Goal: Task Accomplishment & Management: Use online tool/utility

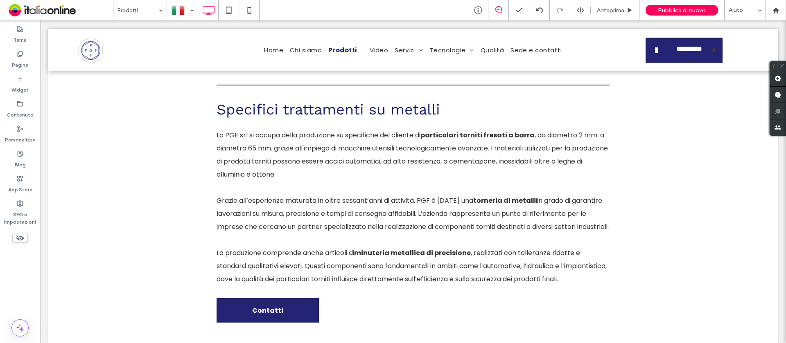
scroll to position [307, 0]
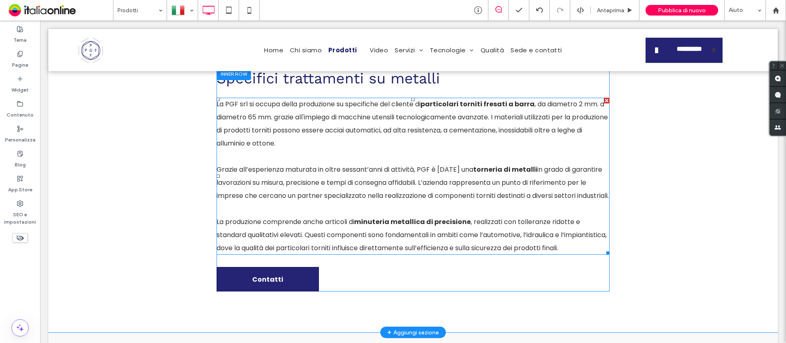
click at [471, 216] on p "﻿" at bounding box center [412, 209] width 393 height 13
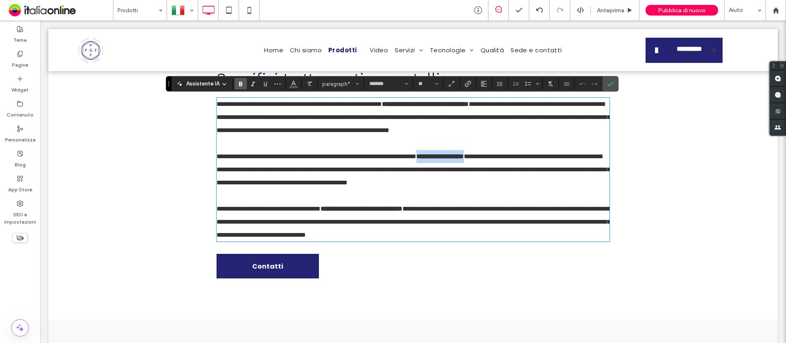
drag, startPoint x: 465, startPoint y: 173, endPoint x: 525, endPoint y: 173, distance: 60.1
click at [525, 173] on p "**********" at bounding box center [412, 169] width 393 height 39
click at [466, 86] on icon "Collegamento" at bounding box center [467, 84] width 7 height 7
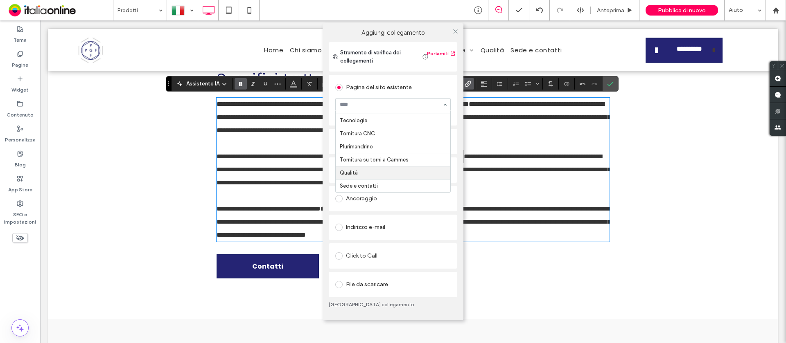
scroll to position [119, 0]
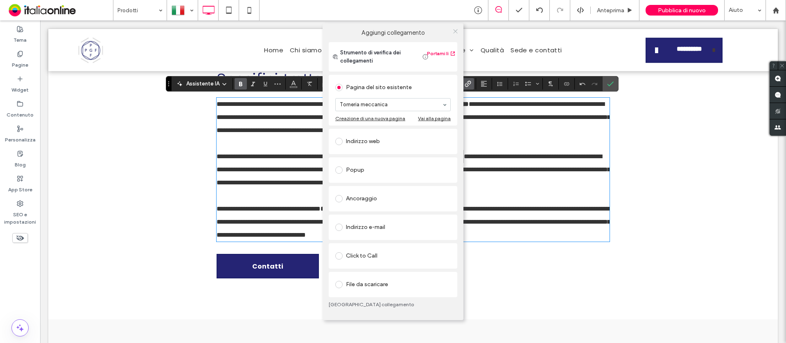
click at [457, 32] on icon at bounding box center [455, 31] width 6 height 6
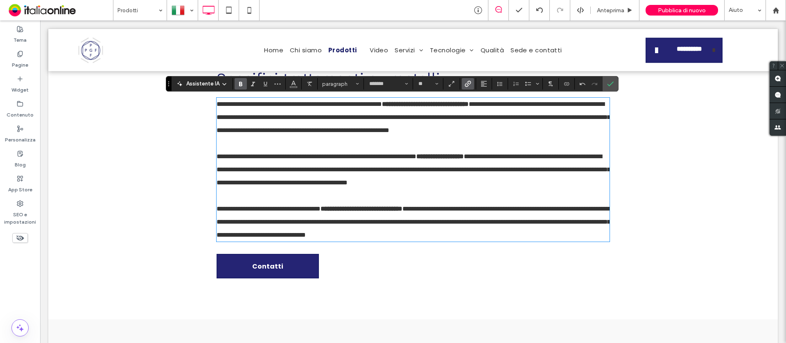
click at [403, 150] on p at bounding box center [412, 143] width 393 height 13
drag, startPoint x: 465, startPoint y: 168, endPoint x: 525, endPoint y: 167, distance: 60.1
click at [525, 167] on p "**********" at bounding box center [412, 169] width 393 height 39
click at [290, 80] on icon "Colore" at bounding box center [293, 83] width 7 height 7
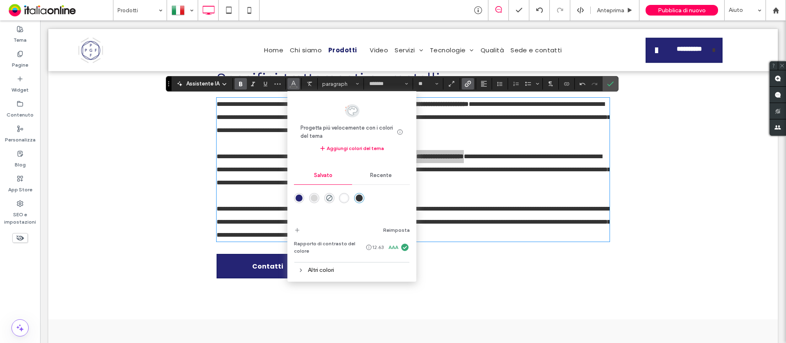
drag, startPoint x: 299, startPoint y: 203, endPoint x: 354, endPoint y: 191, distance: 56.5
click at [299, 203] on div "rgba(37,36,116,1)" at bounding box center [299, 198] width 10 height 10
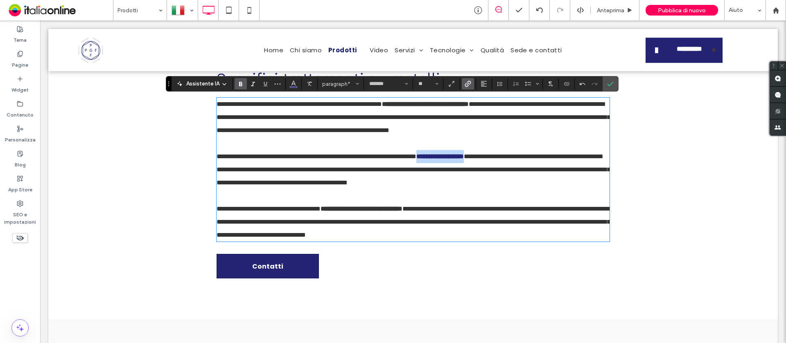
click at [471, 203] on p at bounding box center [412, 195] width 393 height 13
drag, startPoint x: 354, startPoint y: 236, endPoint x: 464, endPoint y: 232, distance: 110.1
click at [402, 212] on strong "**********" at bounding box center [361, 209] width 82 height 6
click at [467, 81] on use "Collegamento" at bounding box center [467, 84] width 6 height 6
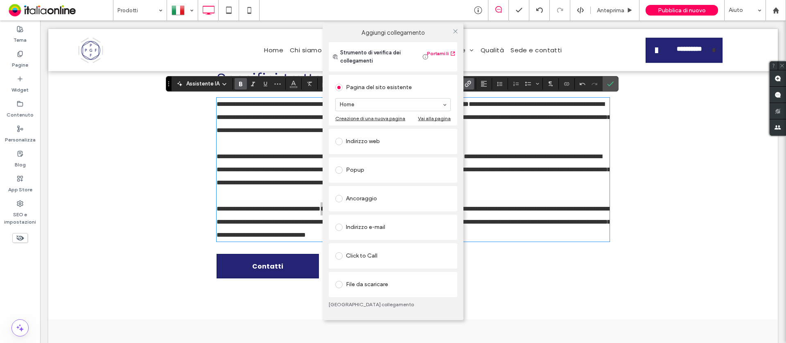
click at [428, 92] on div "Pagina del sito esistente" at bounding box center [392, 87] width 115 height 13
click at [453, 29] on icon at bounding box center [455, 31] width 6 height 6
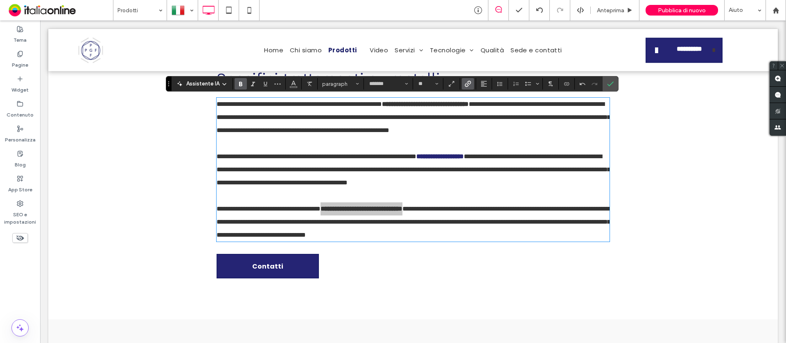
click at [466, 79] on span "Collegamento" at bounding box center [466, 83] width 4 height 11
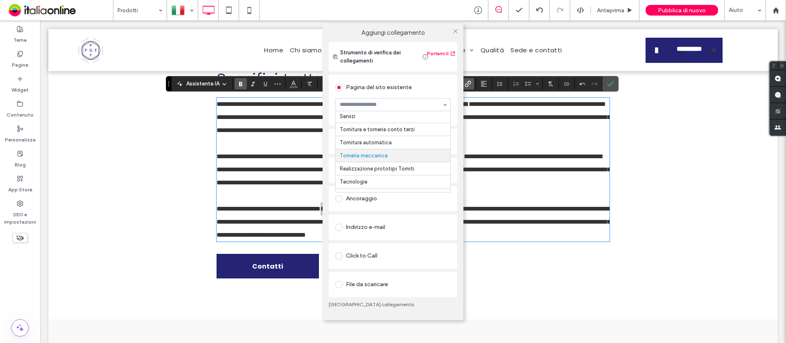
scroll to position [58, 0]
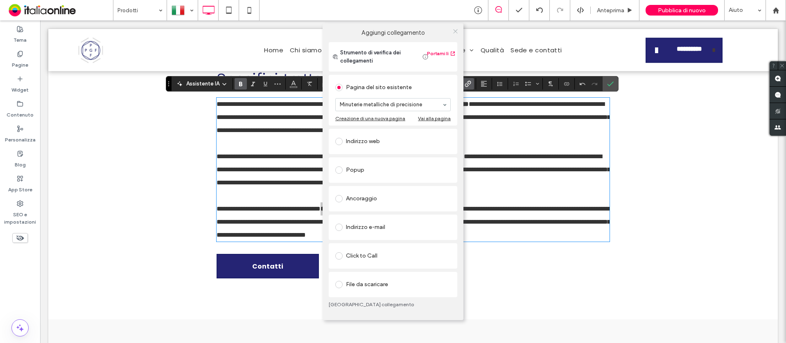
click at [454, 31] on icon at bounding box center [455, 31] width 6 height 6
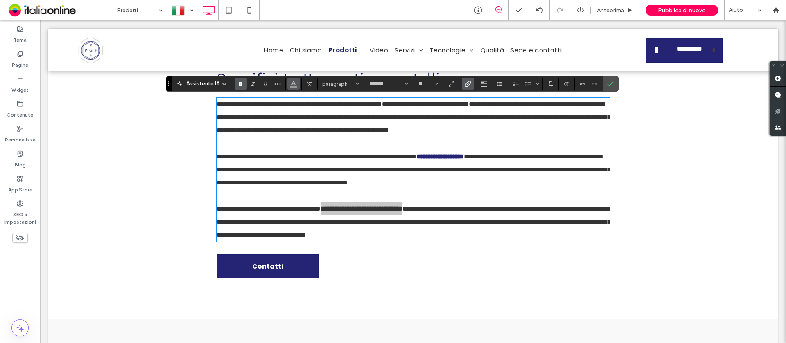
click at [295, 82] on icon "Colore" at bounding box center [293, 83] width 7 height 7
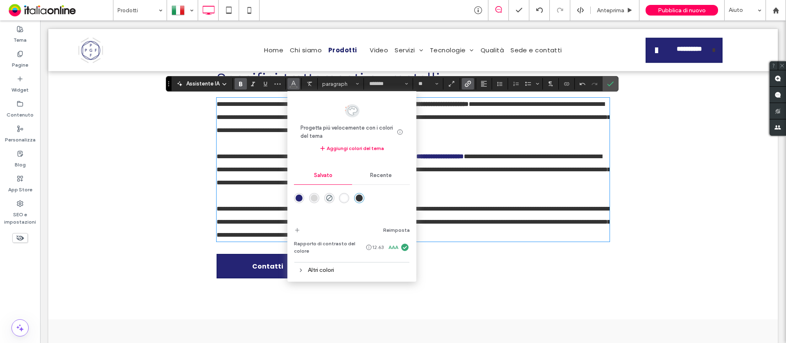
click at [299, 200] on div "rgba(37,36,116,1)" at bounding box center [298, 198] width 7 height 7
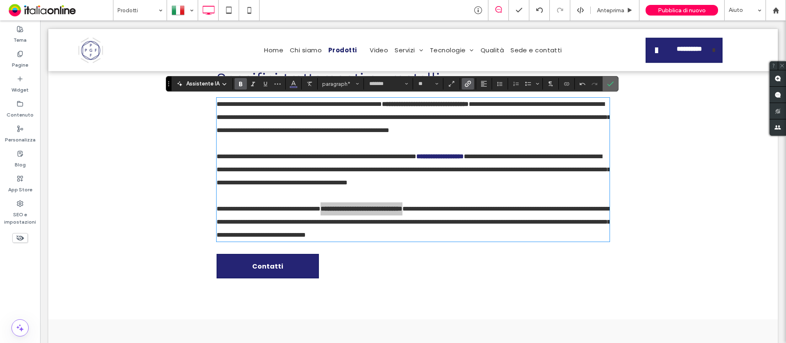
click at [607, 79] on span "Conferma" at bounding box center [609, 84] width 4 height 15
